Goal: Information Seeking & Learning: Learn about a topic

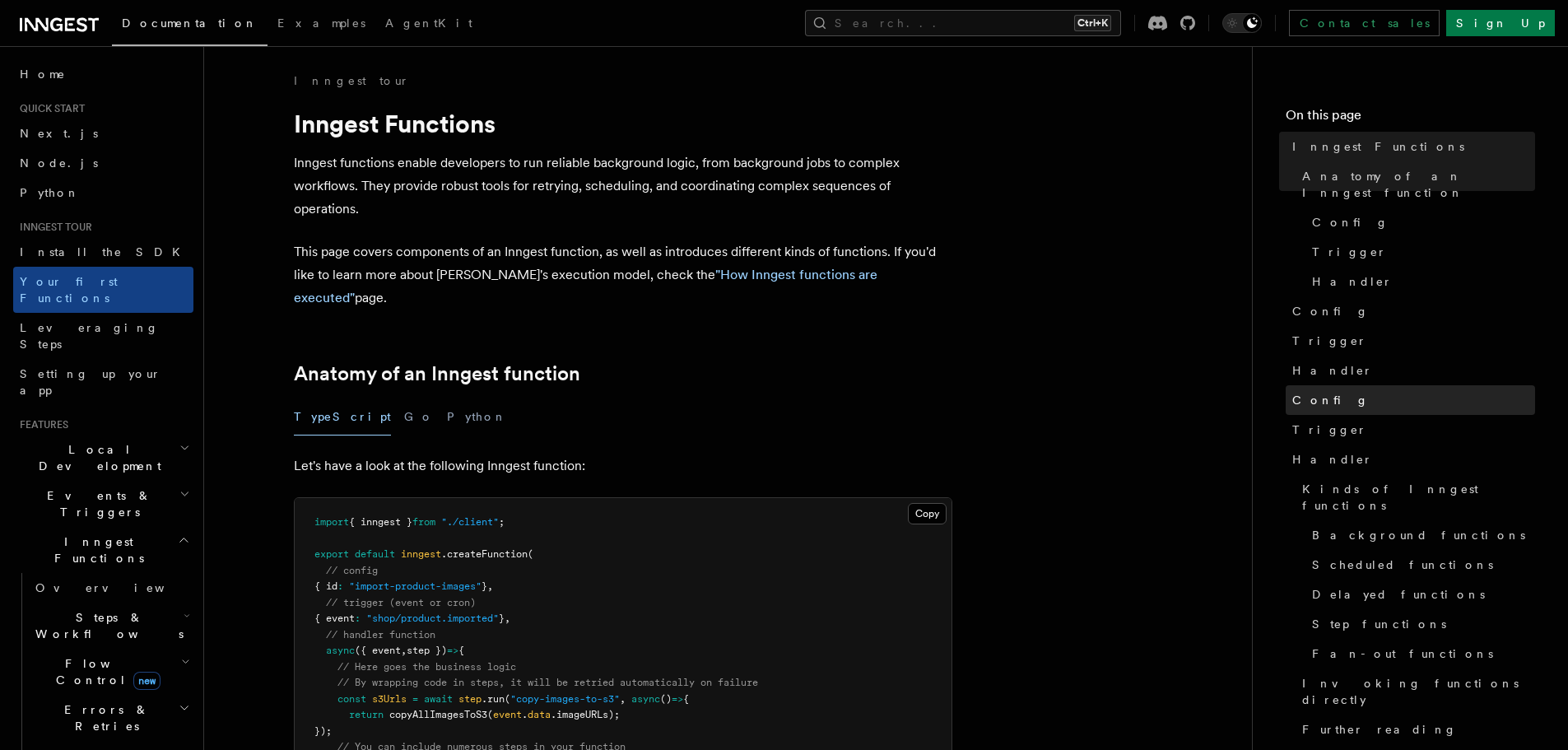
click at [1322, 391] on span "Config" at bounding box center [1331, 400] width 77 height 17
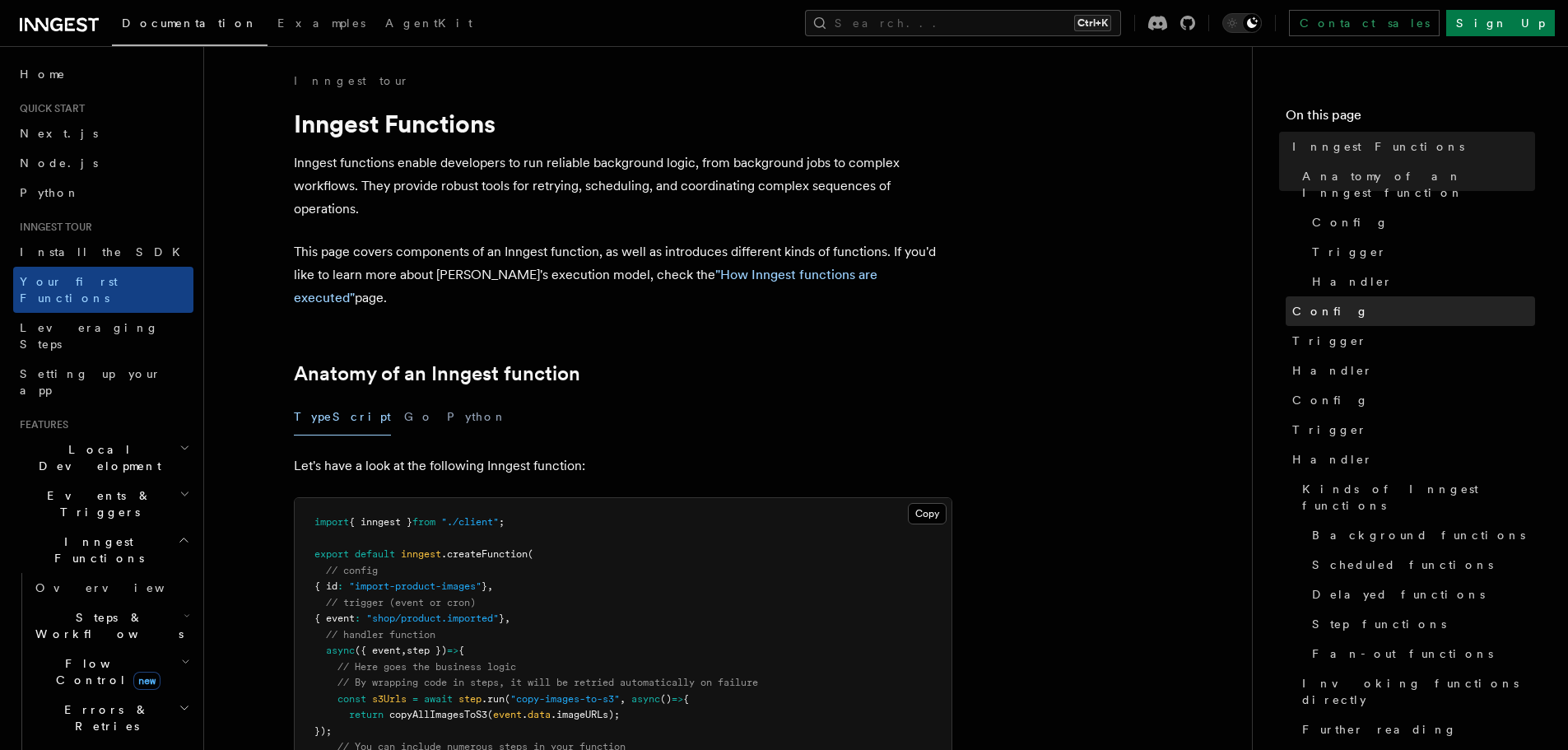
click at [1336, 298] on link "Config" at bounding box center [1411, 311] width 249 height 30
click at [1328, 332] on span "Trigger" at bounding box center [1330, 341] width 75 height 17
click at [1327, 362] on span "Handler" at bounding box center [1333, 371] width 81 height 17
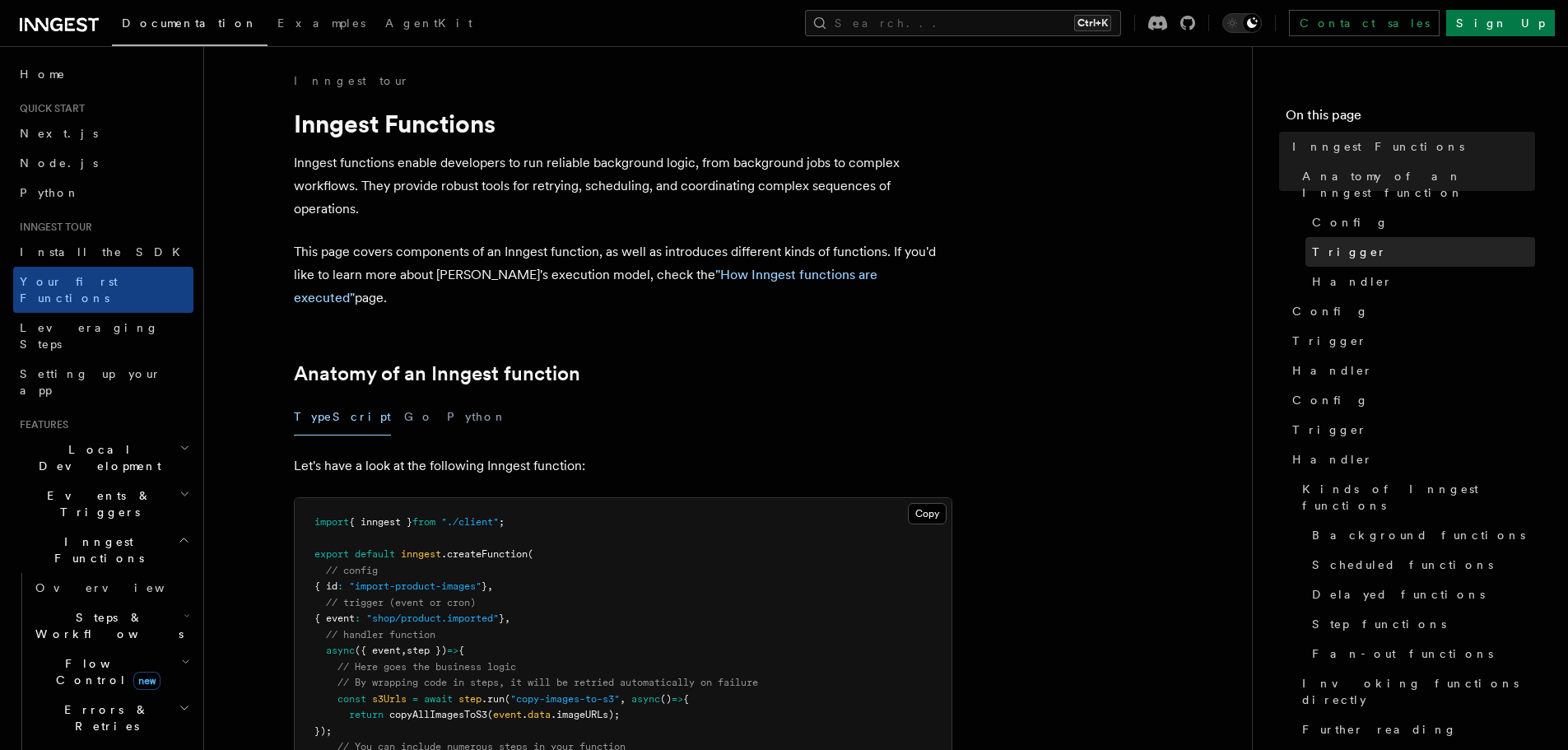
click at [1357, 237] on link "Trigger" at bounding box center [1420, 252] width 229 height 30
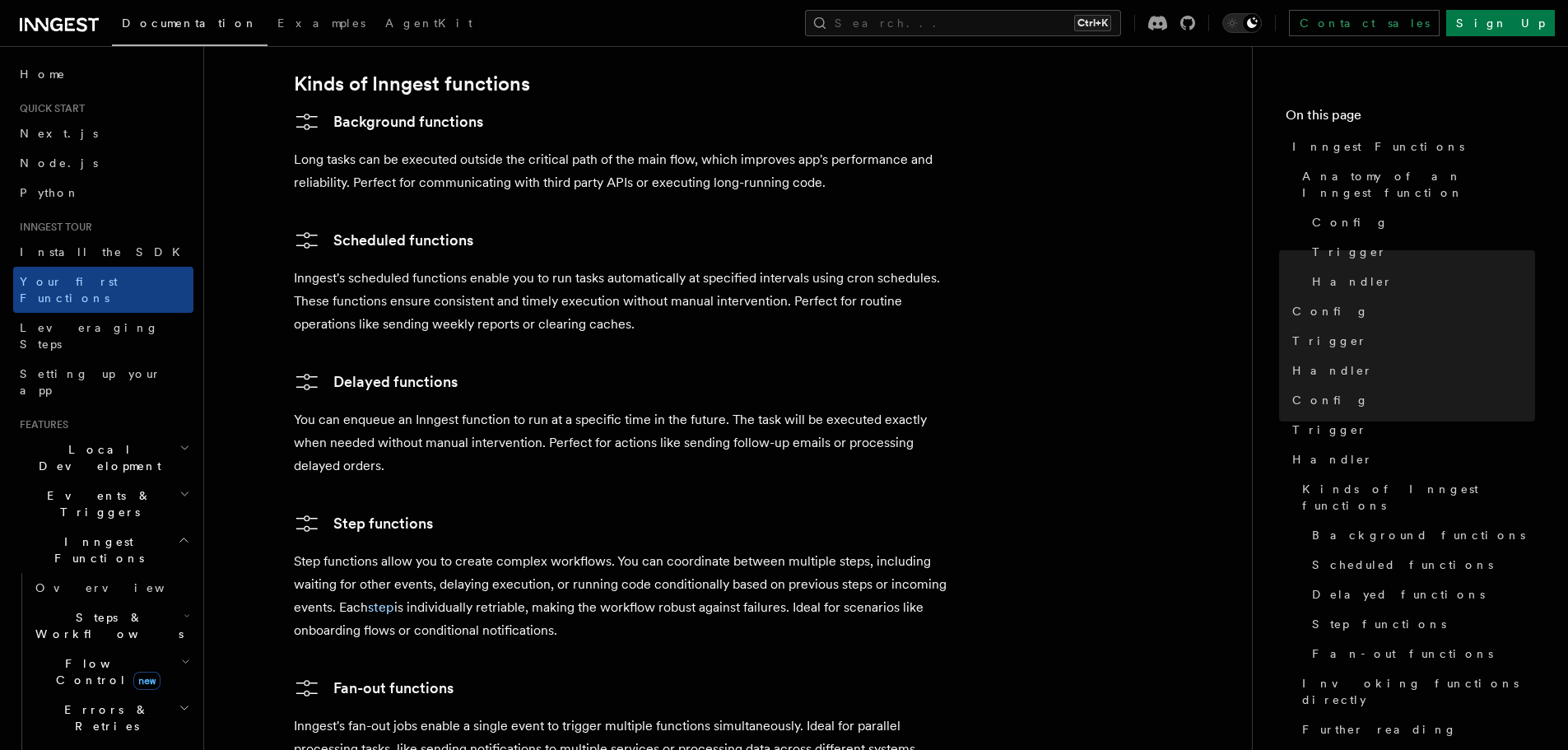
scroll to position [2461, 0]
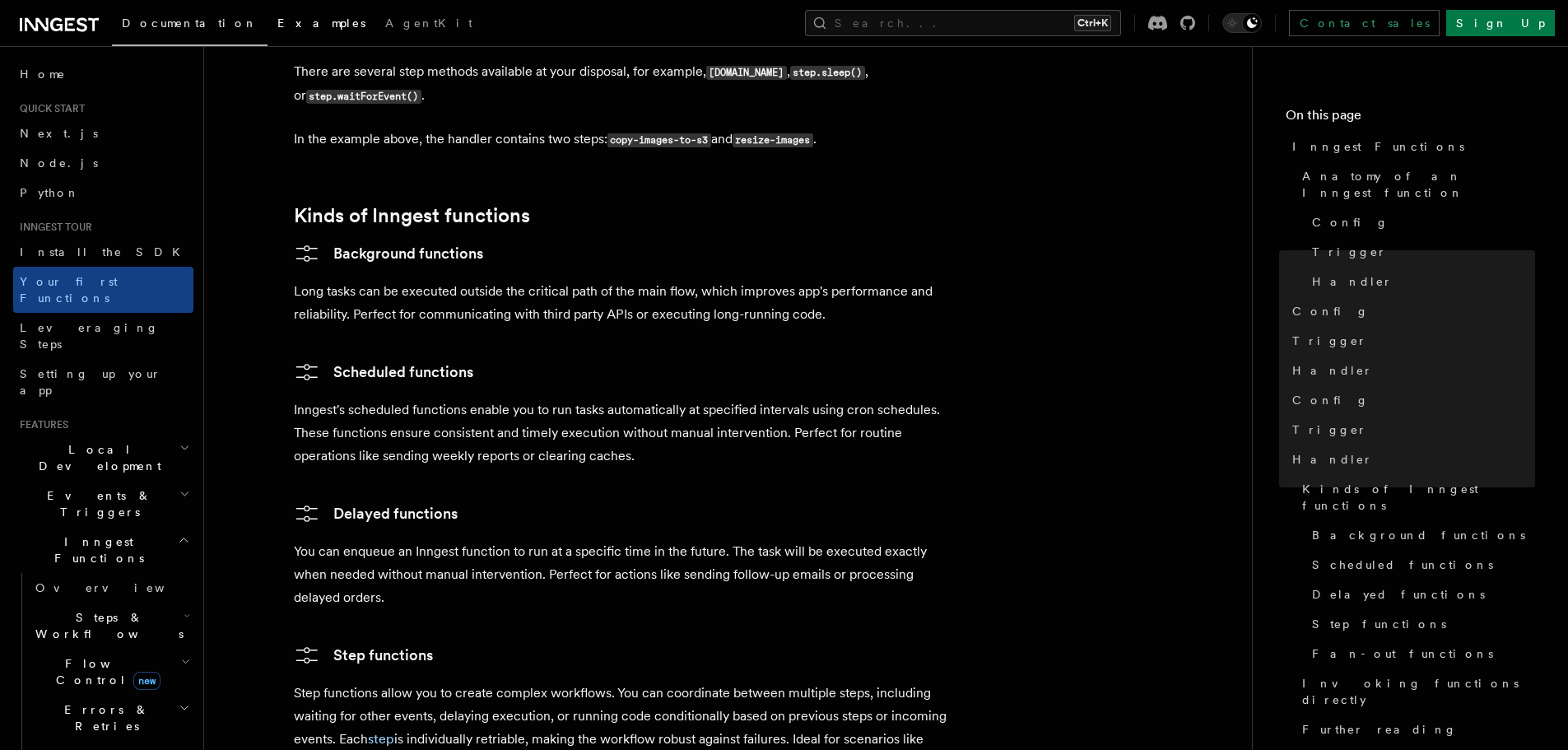
click at [268, 29] on link "Examples" at bounding box center [321, 24] width 108 height 39
